Goal: Transaction & Acquisition: Book appointment/travel/reservation

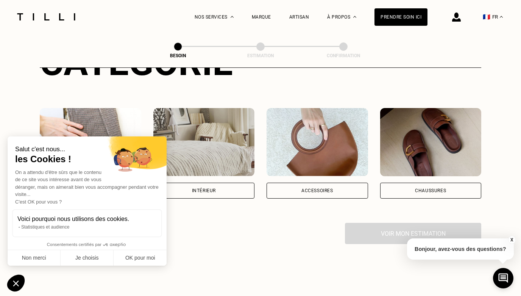
scroll to position [117, 0]
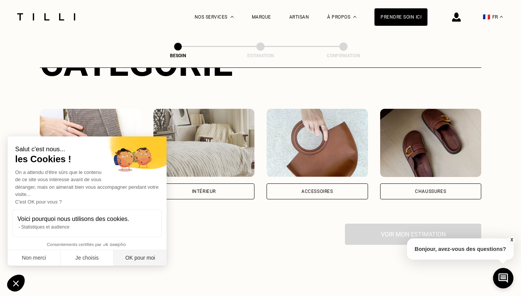
click at [145, 254] on button "OK pour moi" at bounding box center [140, 258] width 53 height 16
checkbox input "true"
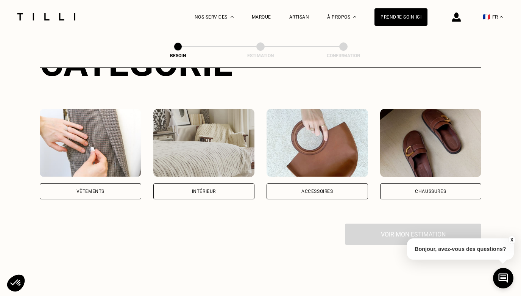
click at [200, 189] on div "Intérieur" at bounding box center [204, 191] width 24 height 5
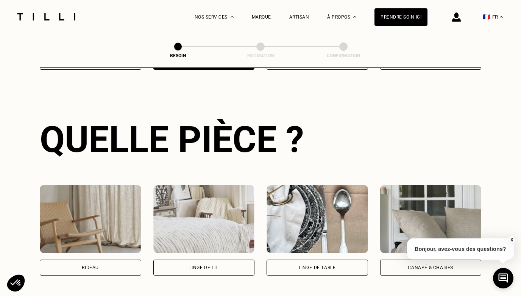
scroll to position [329, 0]
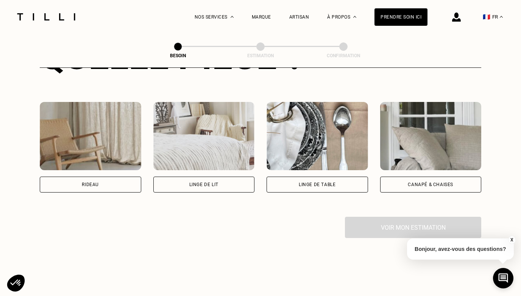
click at [98, 182] on div "Rideau" at bounding box center [90, 184] width 17 height 5
select select "FR"
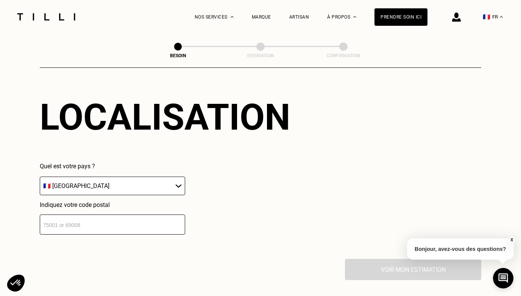
scroll to position [475, 0]
click at [116, 218] on input "number" at bounding box center [112, 224] width 145 height 20
type input "75006"
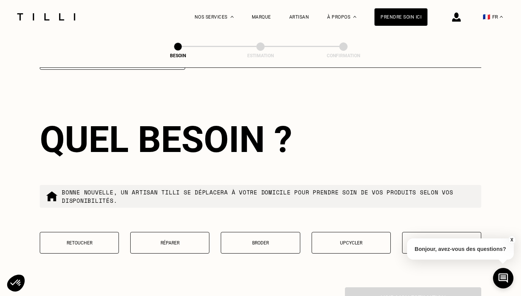
scroll to position [639, 0]
click at [93, 240] on p "Retoucher" at bounding box center [79, 242] width 71 height 5
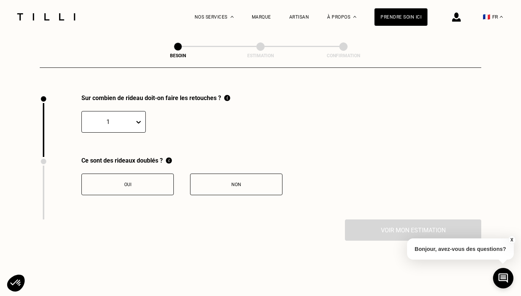
scroll to position [833, 0]
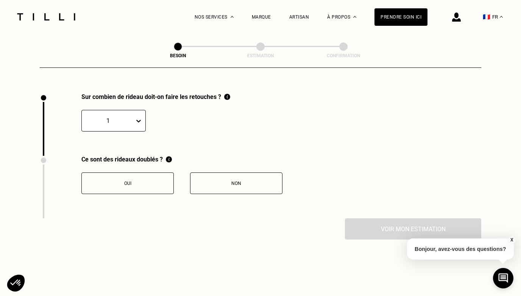
click at [141, 117] on icon at bounding box center [139, 121] width 8 height 8
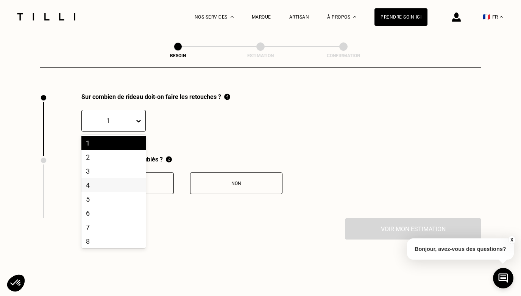
click at [127, 178] on div "4" at bounding box center [113, 185] width 64 height 14
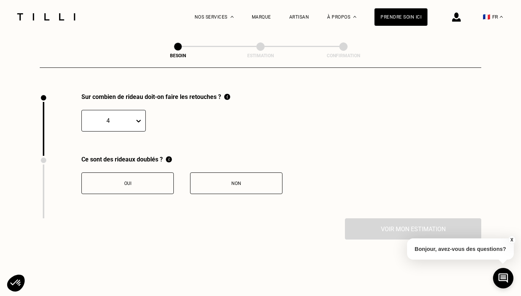
click at [212, 180] on button "Non" at bounding box center [236, 183] width 92 height 22
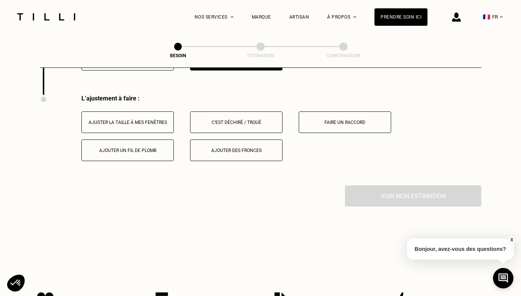
scroll to position [957, 0]
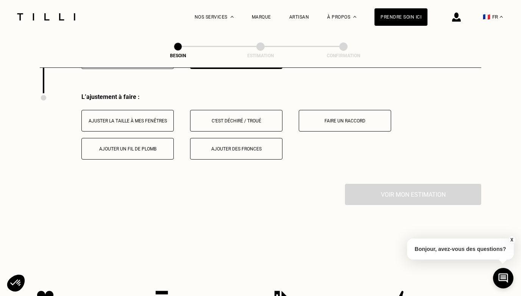
click at [165, 117] on button "Ajuster la taille à mes fenêtres" at bounding box center [127, 121] width 92 height 22
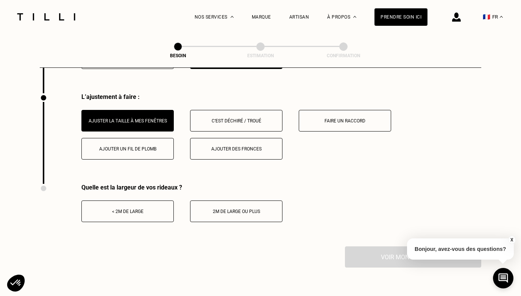
click at [172, 208] on button "< 2m de large" at bounding box center [127, 211] width 92 height 22
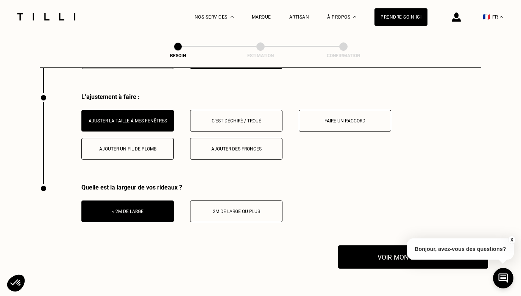
click at [366, 255] on button "Voir mon estimation" at bounding box center [413, 256] width 150 height 23
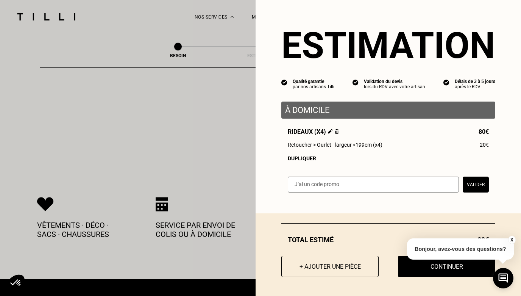
scroll to position [1121, 0]
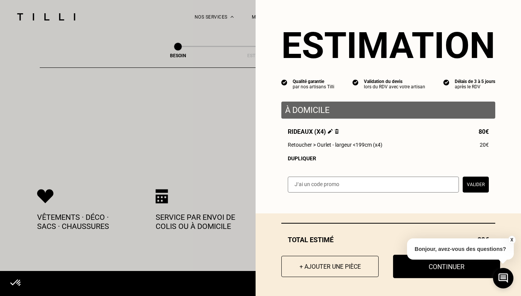
click at [421, 275] on button "Continuer" at bounding box center [446, 265] width 107 height 23
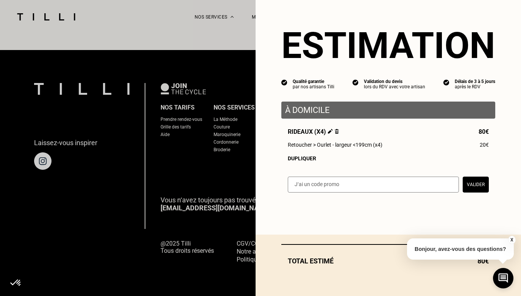
scroll to position [469, 0]
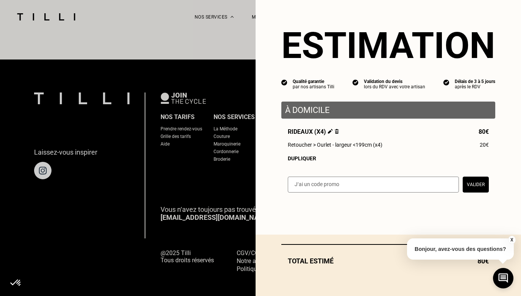
select select "FR"
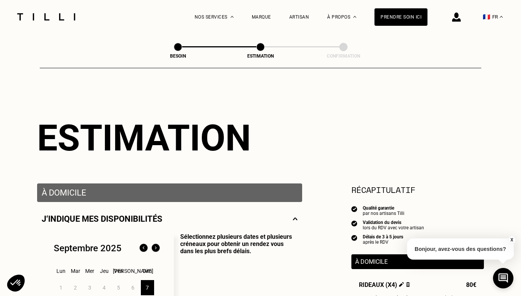
click at [510, 238] on button "X" at bounding box center [511, 239] width 8 height 8
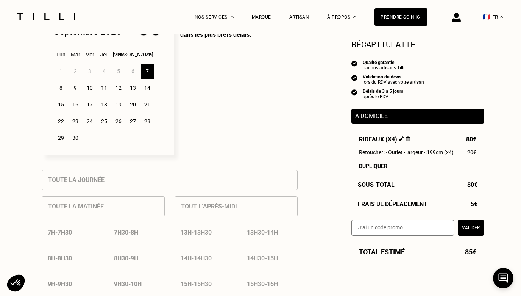
scroll to position [233, 0]
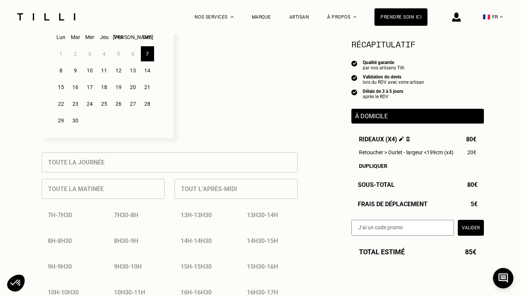
click at [62, 70] on div "8" at bounding box center [60, 70] width 13 height 15
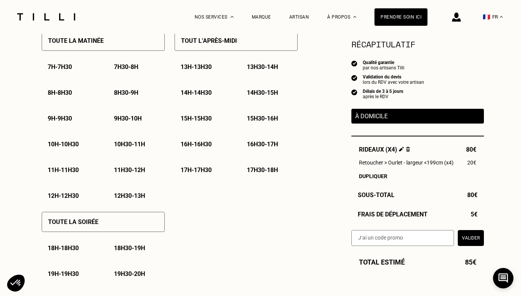
scroll to position [342, 0]
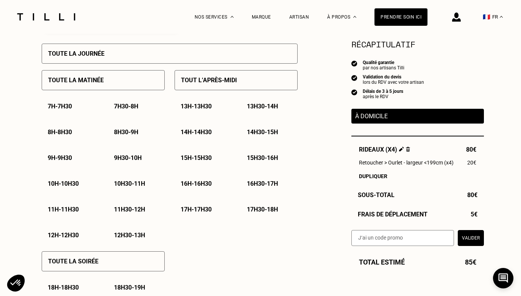
click at [258, 209] on p "17h30 - 18h" at bounding box center [262, 208] width 31 height 7
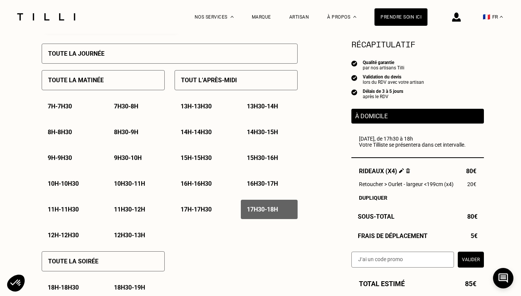
click at [277, 183] on p "16h30 - 17h" at bounding box center [262, 183] width 31 height 7
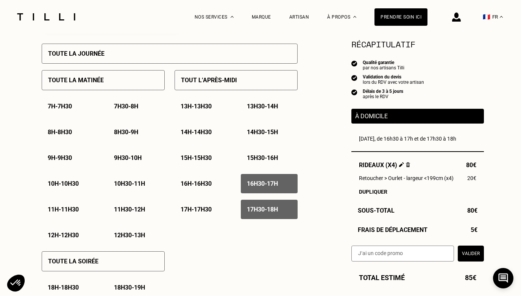
click at [268, 210] on p "17h30 - 18h" at bounding box center [262, 208] width 31 height 7
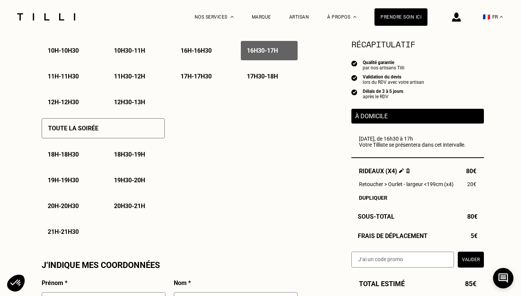
scroll to position [489, 0]
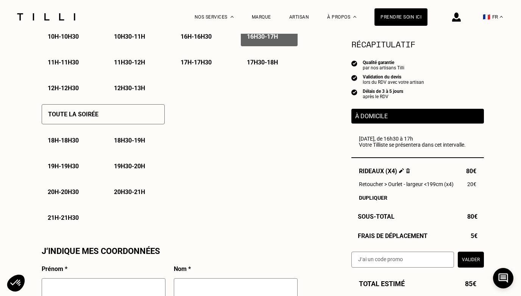
click at [470, 260] on button "Valider" at bounding box center [470, 259] width 26 height 16
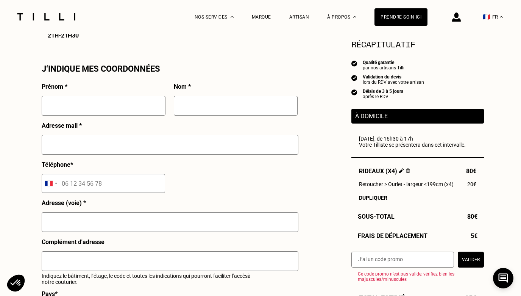
click at [106, 108] on input "text" at bounding box center [104, 106] width 124 height 20
type input "Marine"
type input "Alleaume Jayaratnam"
type input "[PERSON_NAME][EMAIL_ADDRESS][DOMAIN_NAME]"
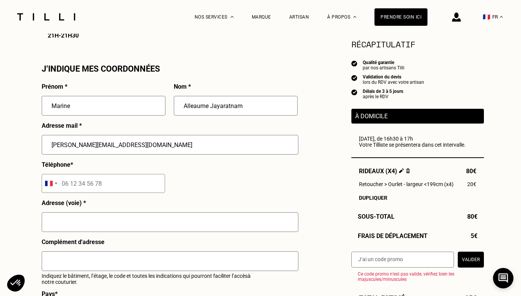
type input "06 88 79 13 71"
type input "[STREET_ADDRESS]"
type input "[GEOGRAPHIC_DATA]"
drag, startPoint x: 90, startPoint y: 138, endPoint x: -1, endPoint y: 133, distance: 90.9
click at [0, 133] on html "La Méthode Retoucherie Maroquinerie Broderie Cordonnerie Nos prix Nos services …" at bounding box center [260, 95] width 521 height 1532
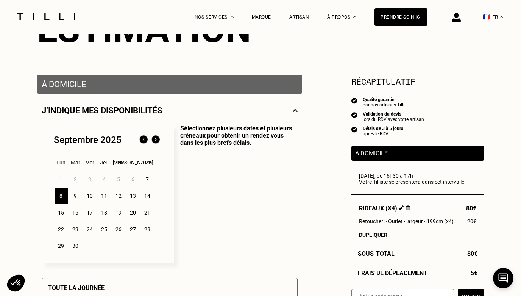
scroll to position [114, 0]
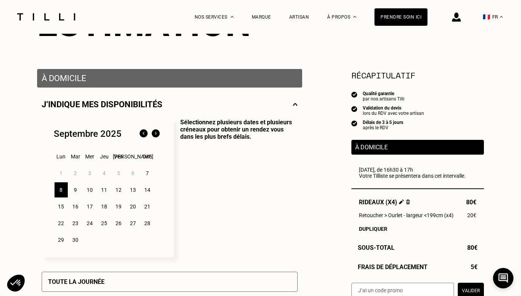
click at [77, 189] on div "9" at bounding box center [75, 189] width 13 height 15
click at [61, 191] on div "8" at bounding box center [60, 189] width 13 height 15
click at [73, 192] on div "9" at bounding box center [75, 189] width 13 height 15
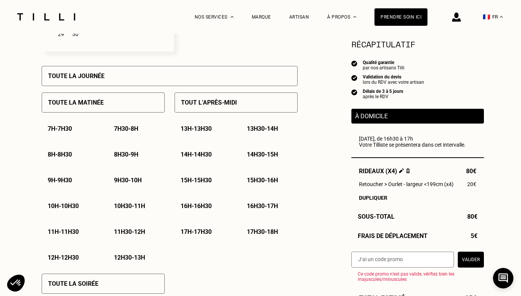
scroll to position [321, 0]
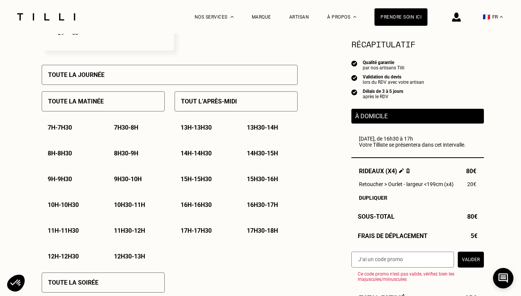
click at [182, 105] on p "Tout l’après-midi" at bounding box center [209, 101] width 56 height 7
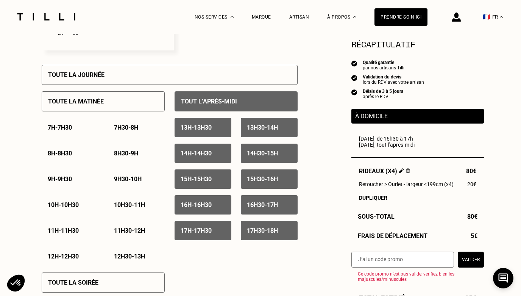
click at [182, 105] on p "Tout l’après-midi" at bounding box center [209, 101] width 56 height 7
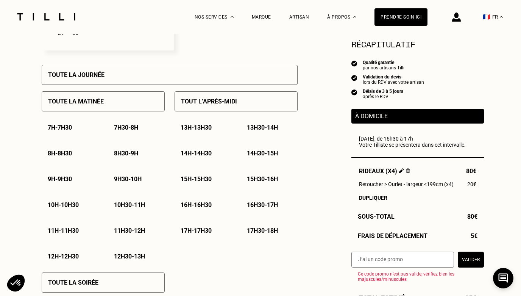
click at [134, 102] on div "Toute la matinée" at bounding box center [103, 101] width 123 height 20
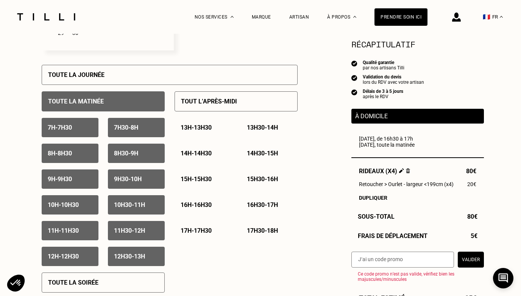
click at [72, 131] on p "7h - 7h30" at bounding box center [60, 127] width 24 height 7
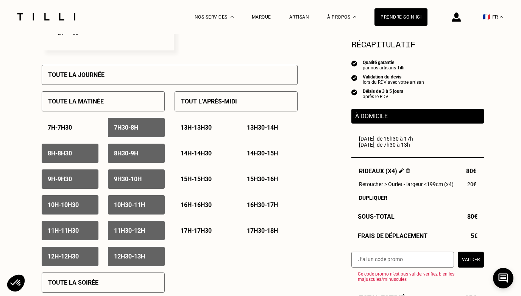
click at [72, 157] on p "8h - 8h30" at bounding box center [60, 152] width 24 height 7
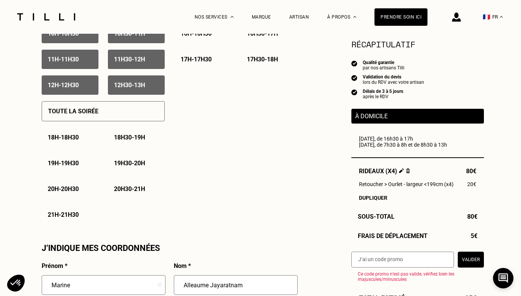
scroll to position [649, 0]
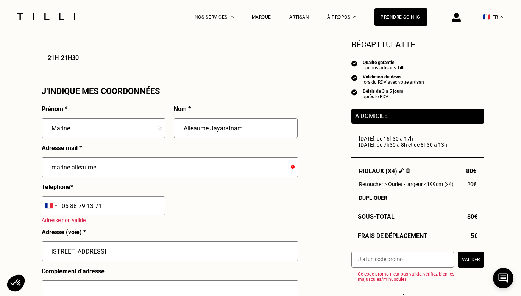
click at [134, 167] on input "marine.alleaume" at bounding box center [170, 167] width 257 height 20
type input "[EMAIL_ADDRESS][DOMAIN_NAME]"
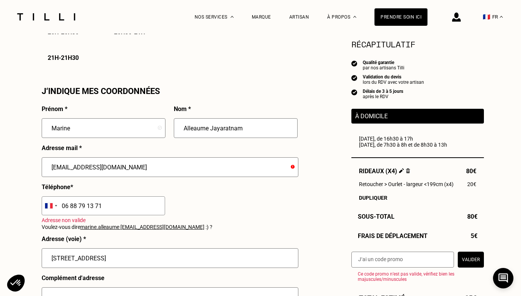
click at [172, 170] on input "[EMAIL_ADDRESS][DOMAIN_NAME]" at bounding box center [170, 167] width 257 height 20
click at [204, 206] on div "Prénom * Marine Nom * Alleaume Jayaratnam Adresse mail * [EMAIL_ADDRESS][DOMAIN…" at bounding box center [170, 269] width 256 height 329
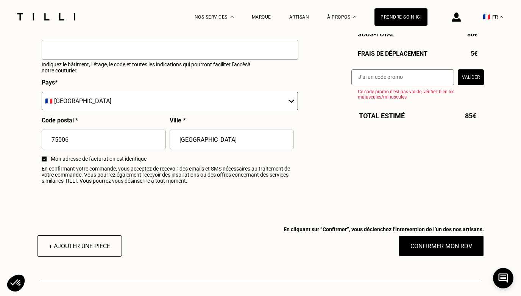
scroll to position [890, 0]
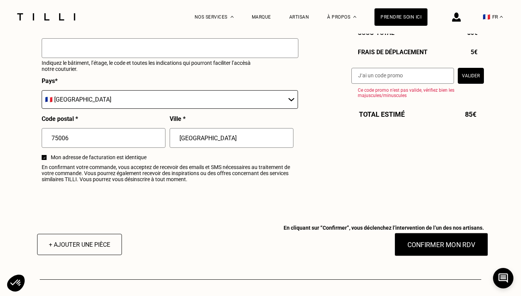
click at [421, 244] on button "Confirmer mon RDV" at bounding box center [441, 243] width 94 height 23
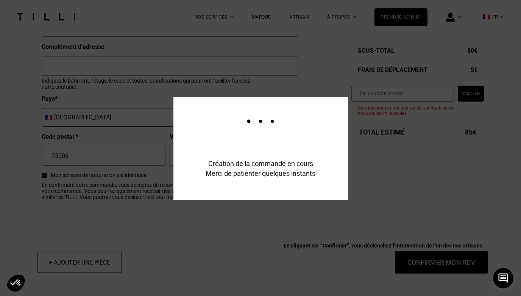
scroll to position [909, 0]
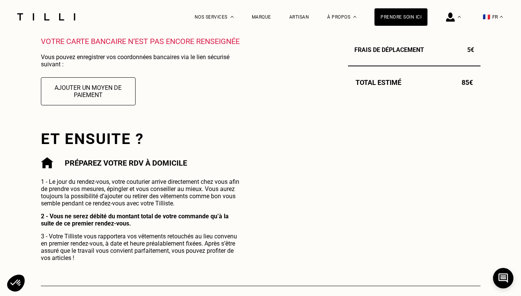
scroll to position [261, 0]
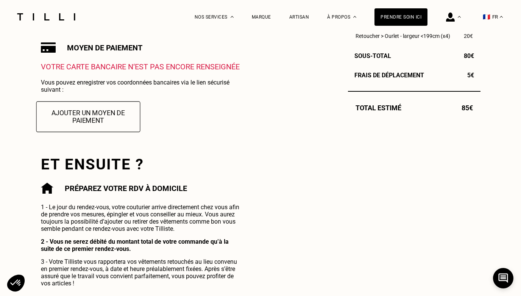
click at [95, 111] on button "Ajouter un moyen de paiement" at bounding box center [88, 116] width 104 height 31
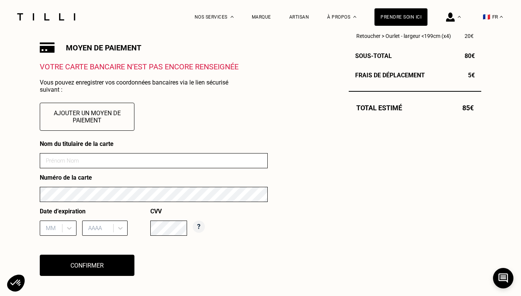
click at [85, 159] on input at bounding box center [154, 160] width 228 height 15
type input "Marine [PERSON_NAME]"
type input "03"
type input "2028"
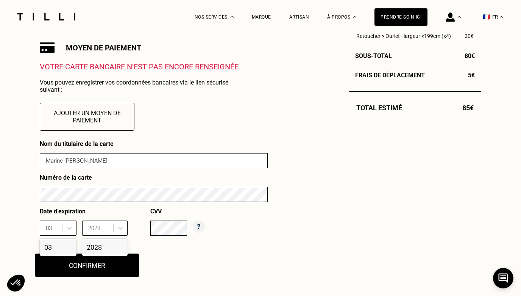
click at [117, 269] on button "Confirmer" at bounding box center [87, 264] width 104 height 23
click at [93, 242] on div "2028" at bounding box center [104, 247] width 45 height 14
click at [160, 256] on div "Nom du titulaire de la carte Marine [PERSON_NAME] Numéro de la carte Date d’exp…" at bounding box center [154, 212] width 228 height 145
click at [62, 245] on div "03" at bounding box center [58, 247] width 37 height 14
click at [99, 268] on button "Confirmer" at bounding box center [87, 264] width 104 height 23
